Goal: Find specific page/section

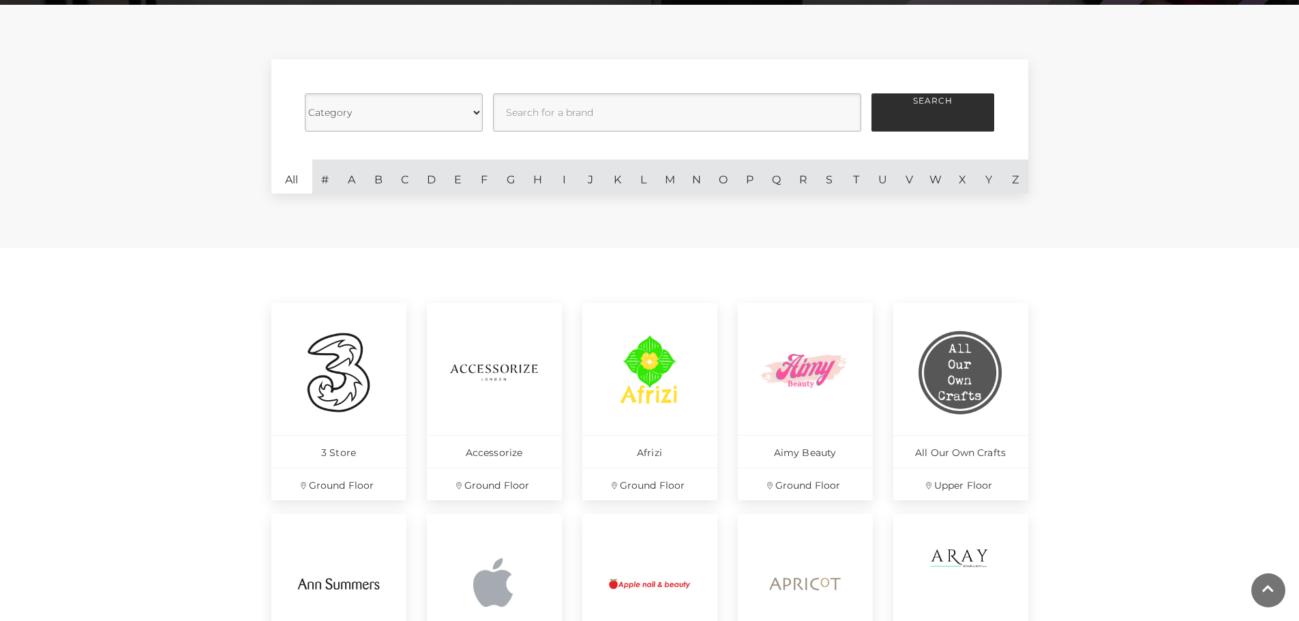
scroll to position [341, 0]
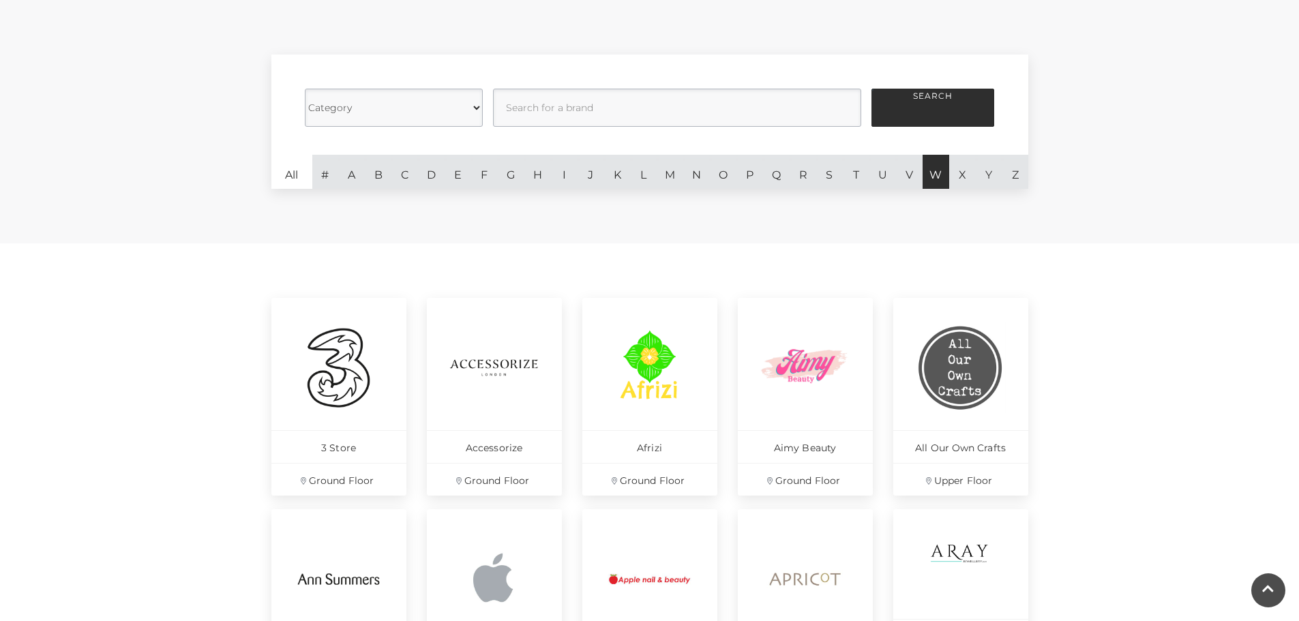
click at [931, 176] on link "W" at bounding box center [935, 172] width 27 height 34
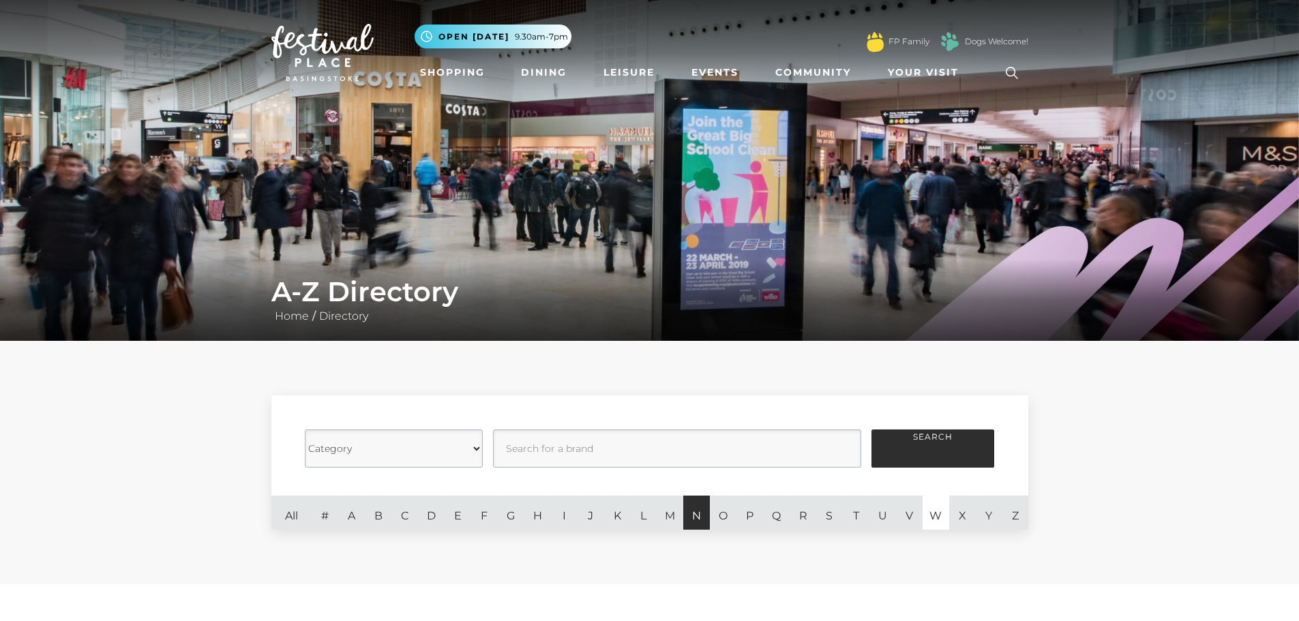
click at [697, 508] on link "N" at bounding box center [696, 513] width 27 height 34
click at [701, 518] on link "N" at bounding box center [696, 513] width 27 height 34
click at [701, 517] on link "N" at bounding box center [696, 513] width 27 height 34
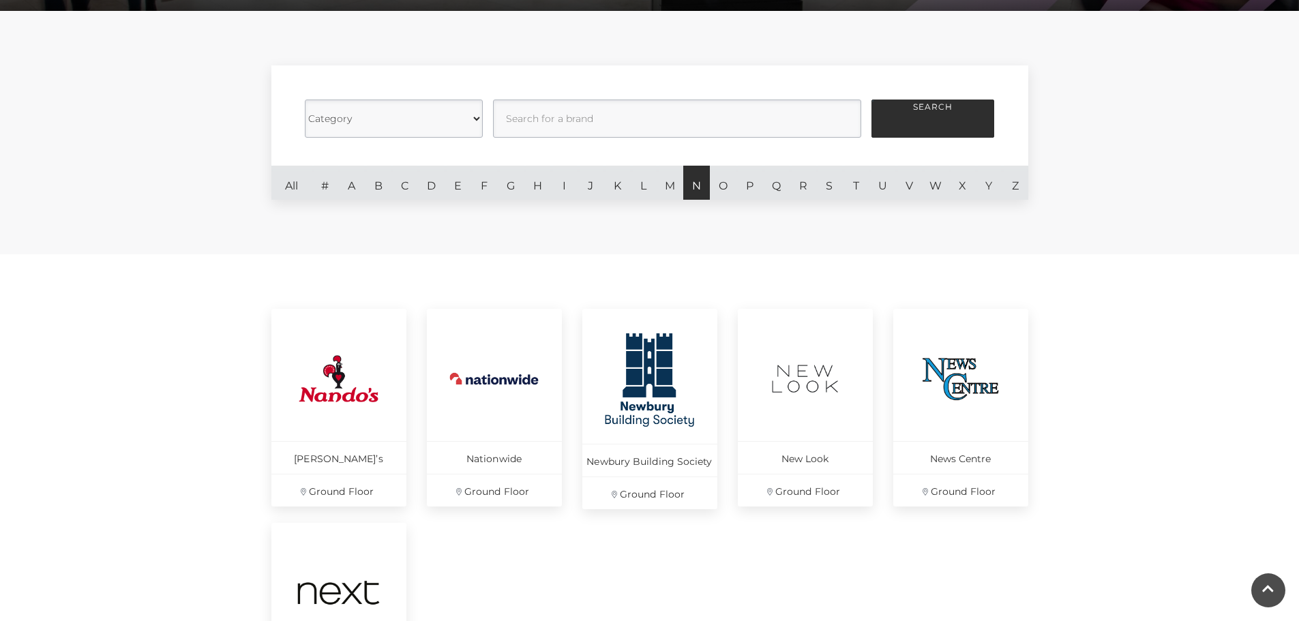
scroll to position [136, 0]
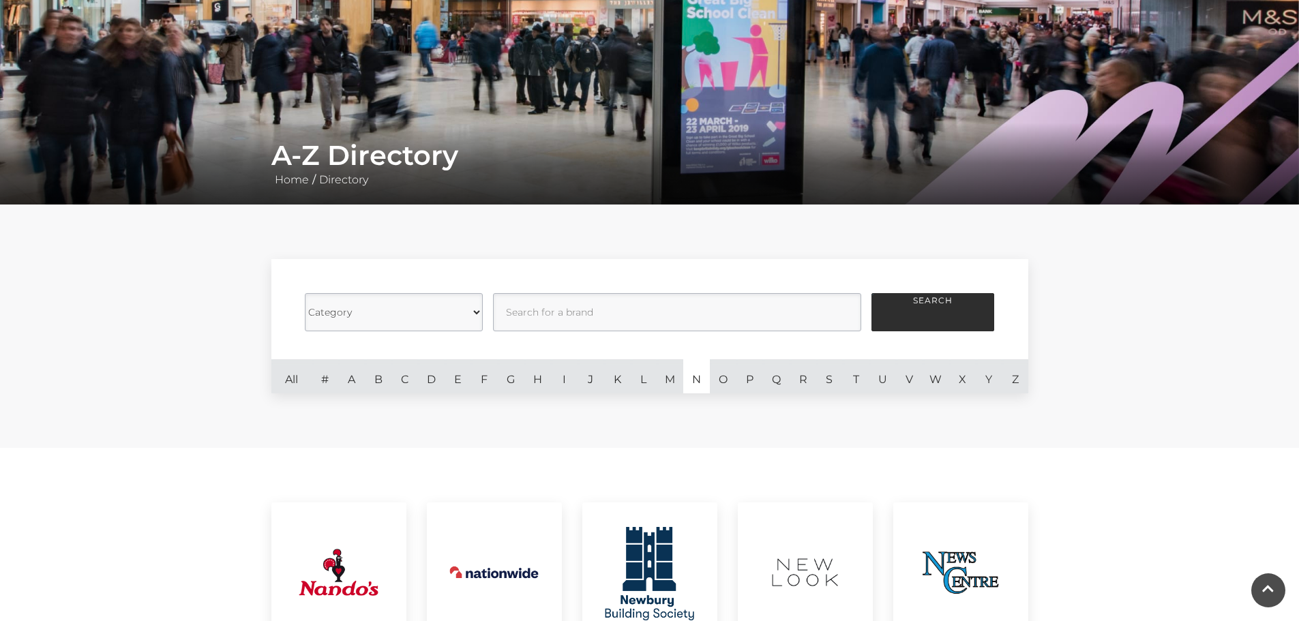
drag, startPoint x: 931, startPoint y: 378, endPoint x: 931, endPoint y: 397, distance: 18.4
click at [931, 378] on link "W" at bounding box center [935, 376] width 27 height 34
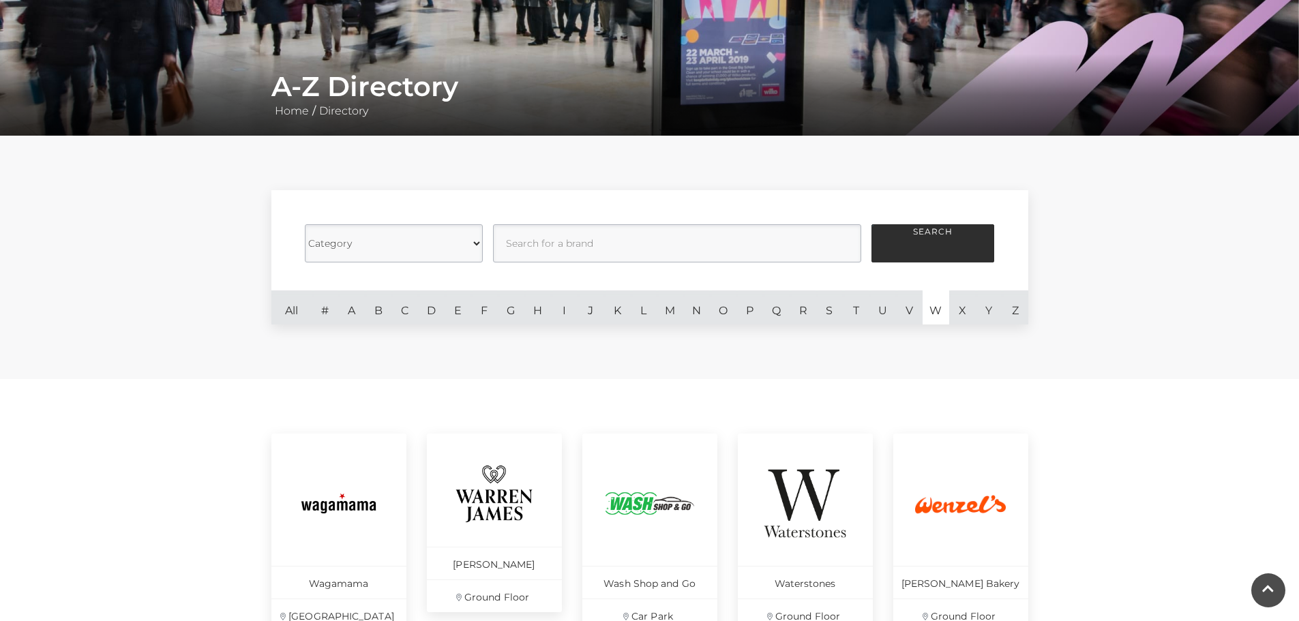
scroll to position [205, 0]
click at [359, 314] on link "A" at bounding box center [351, 308] width 27 height 34
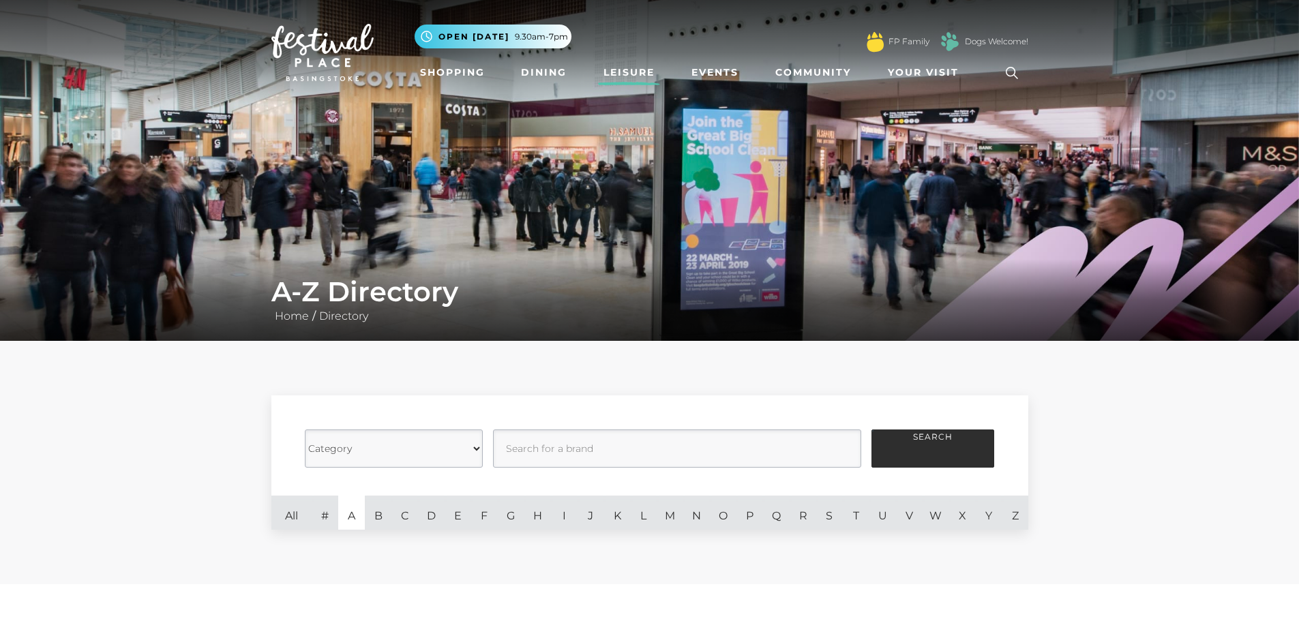
click at [622, 64] on link "Leisure" at bounding box center [629, 72] width 62 height 25
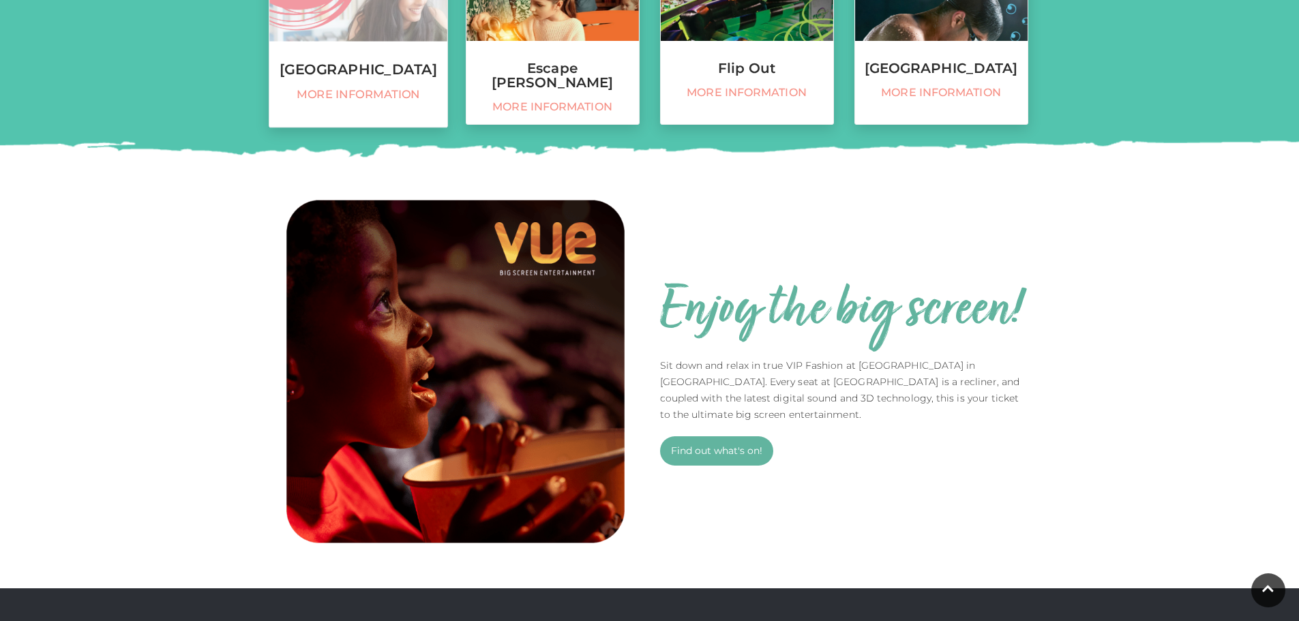
scroll to position [614, 0]
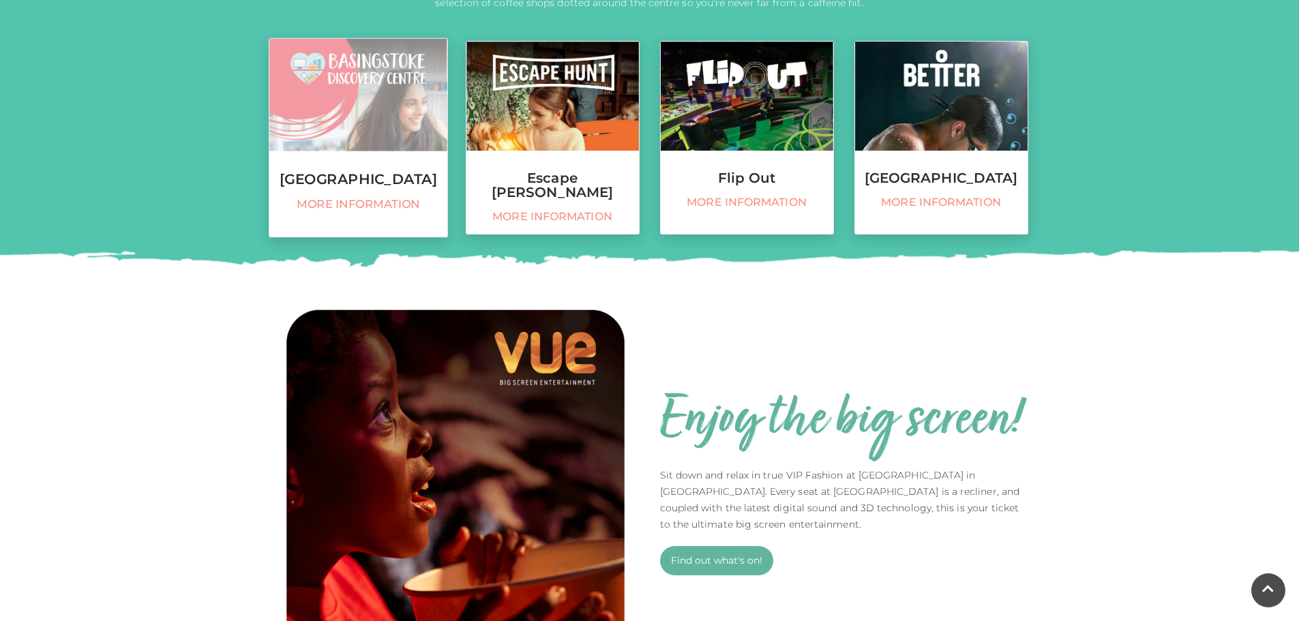
click at [331, 212] on span "More information" at bounding box center [358, 205] width 164 height 14
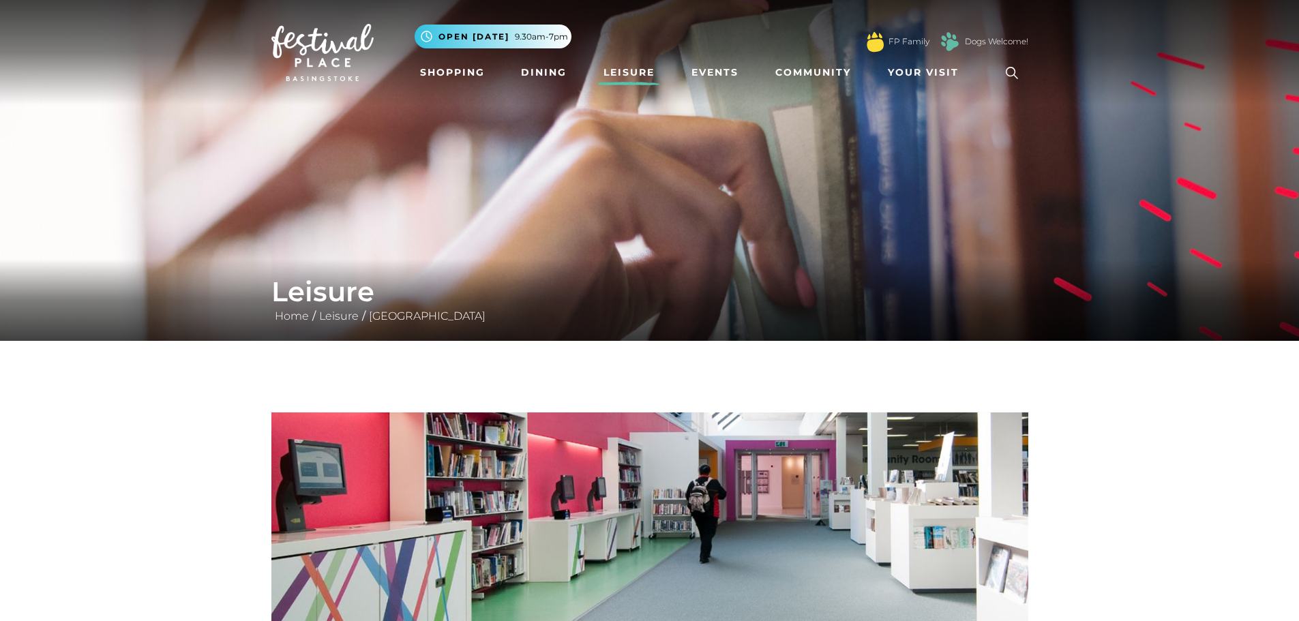
click at [614, 70] on link "Leisure" at bounding box center [629, 72] width 62 height 25
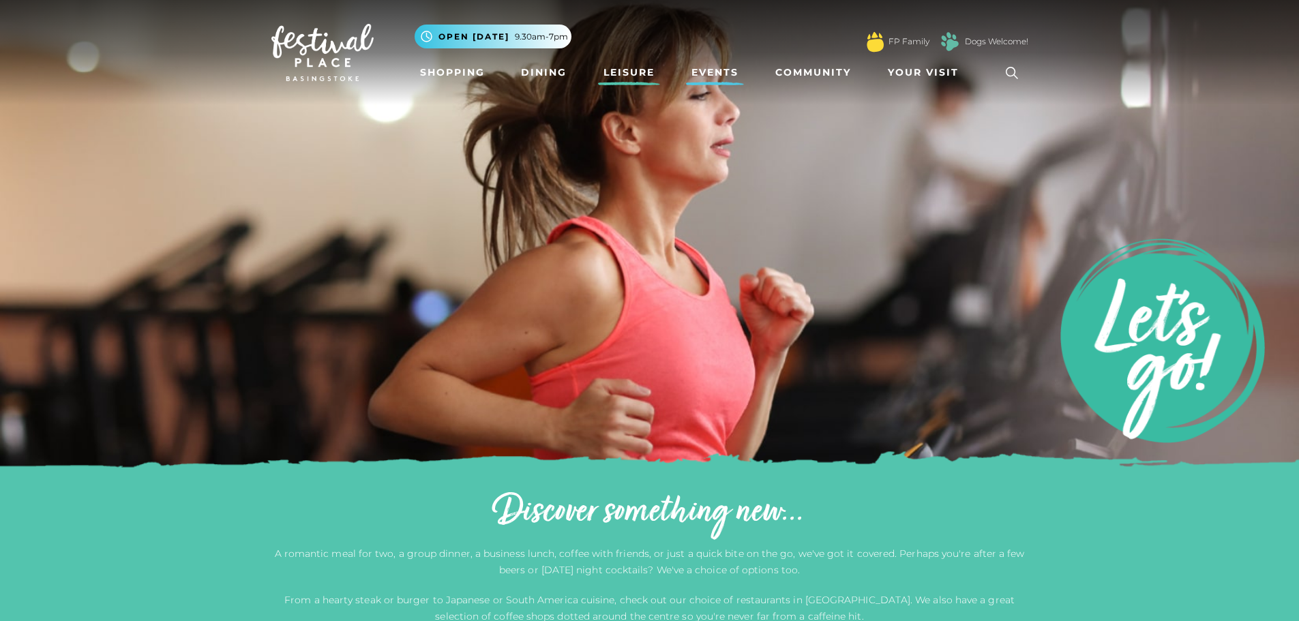
click at [731, 65] on link "Events" at bounding box center [715, 72] width 58 height 25
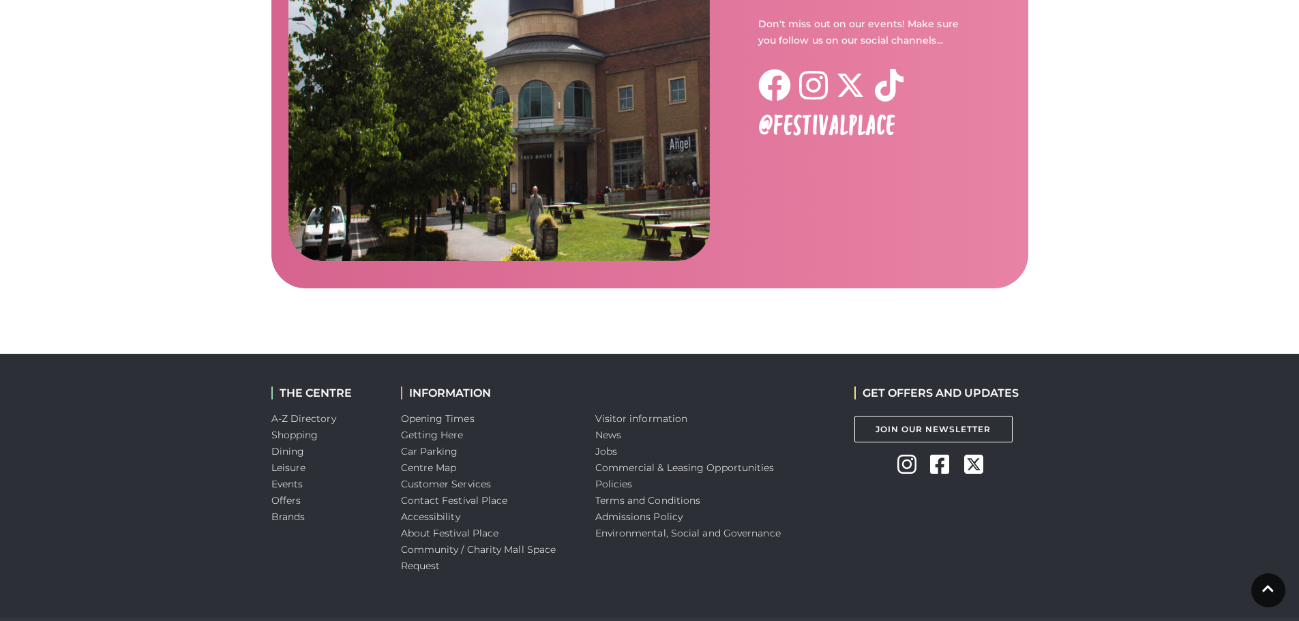
scroll to position [2173, 0]
